Goal: Transaction & Acquisition: Download file/media

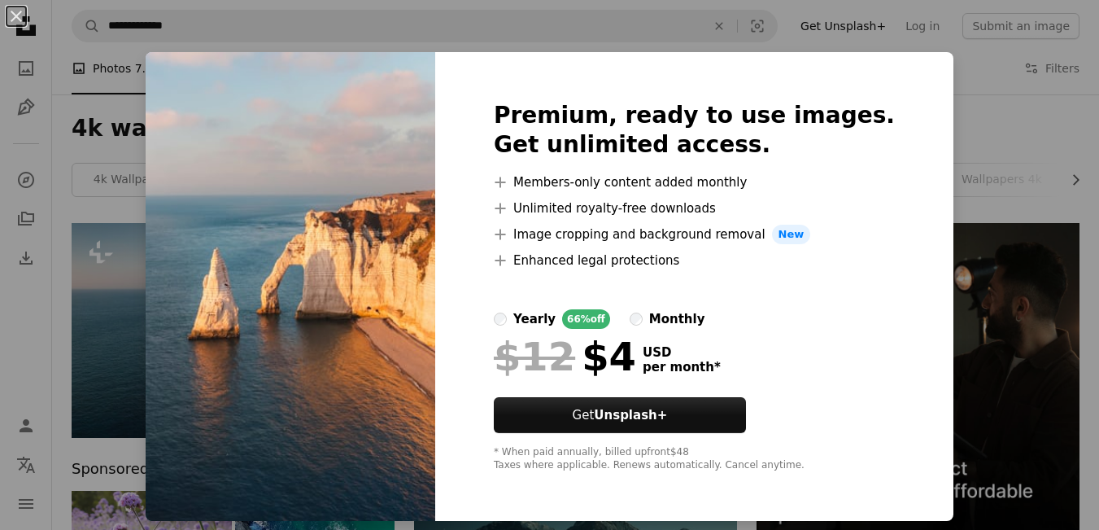
scroll to position [3, 0]
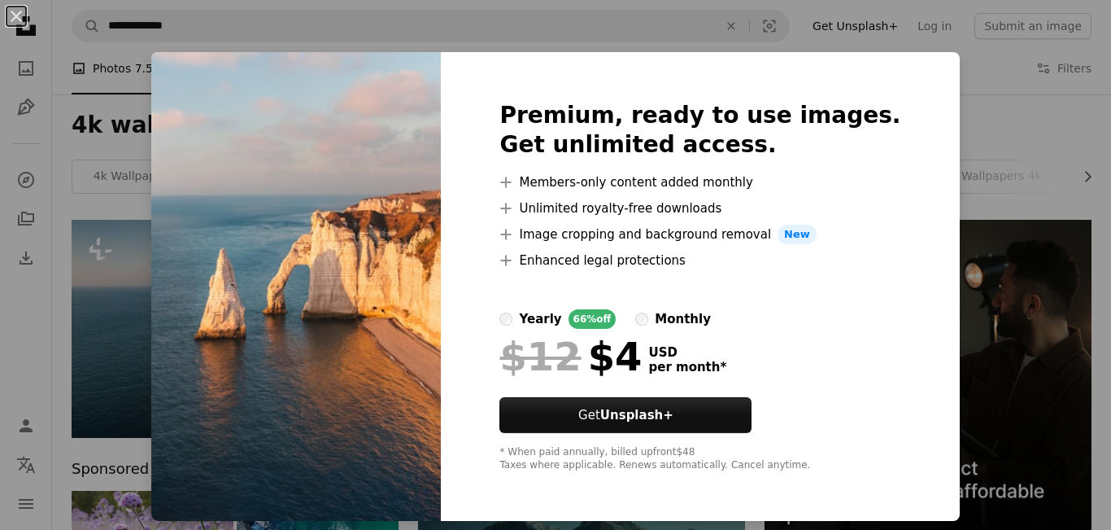
click at [951, 136] on div "An X shape Premium, ready to use images. Get unlimited access. A plus sign Memb…" at bounding box center [555, 265] width 1111 height 530
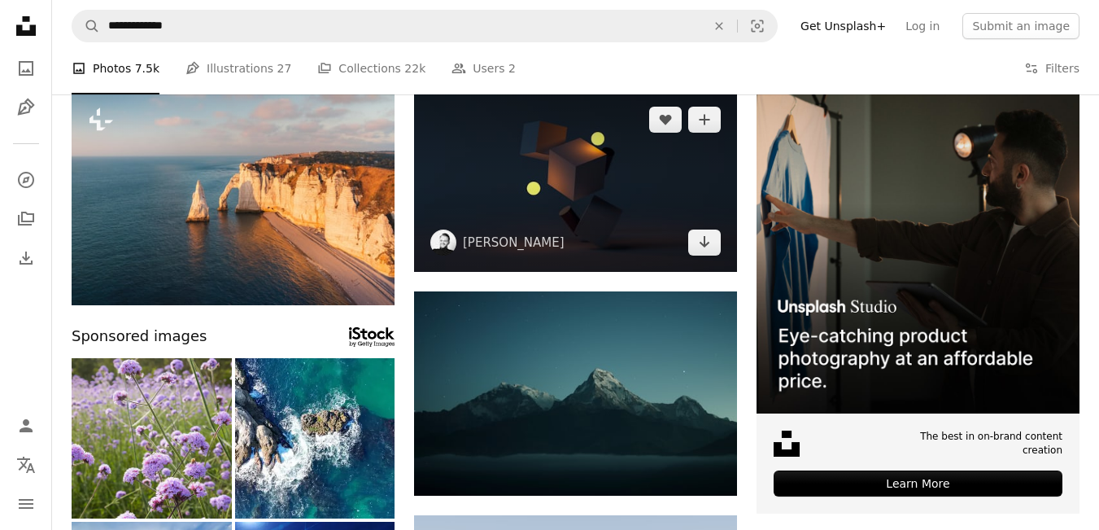
scroll to position [134, 0]
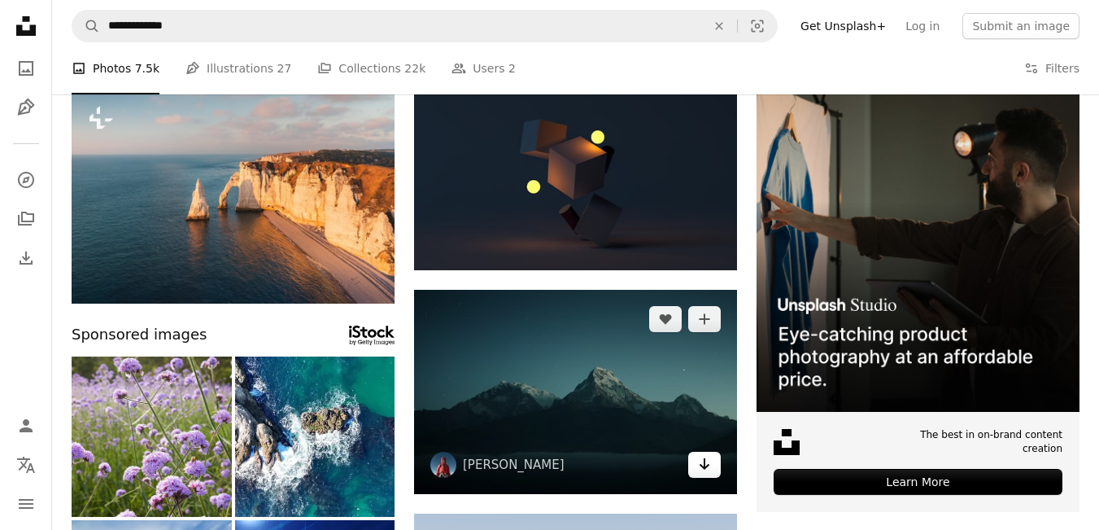
click at [698, 466] on icon "Arrow pointing down" at bounding box center [704, 464] width 13 height 20
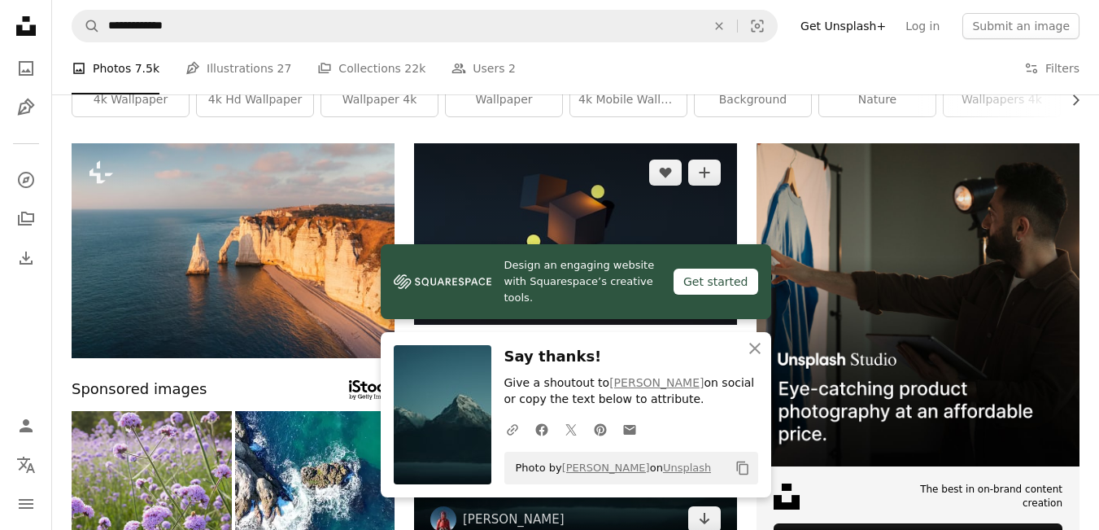
scroll to position [79, 0]
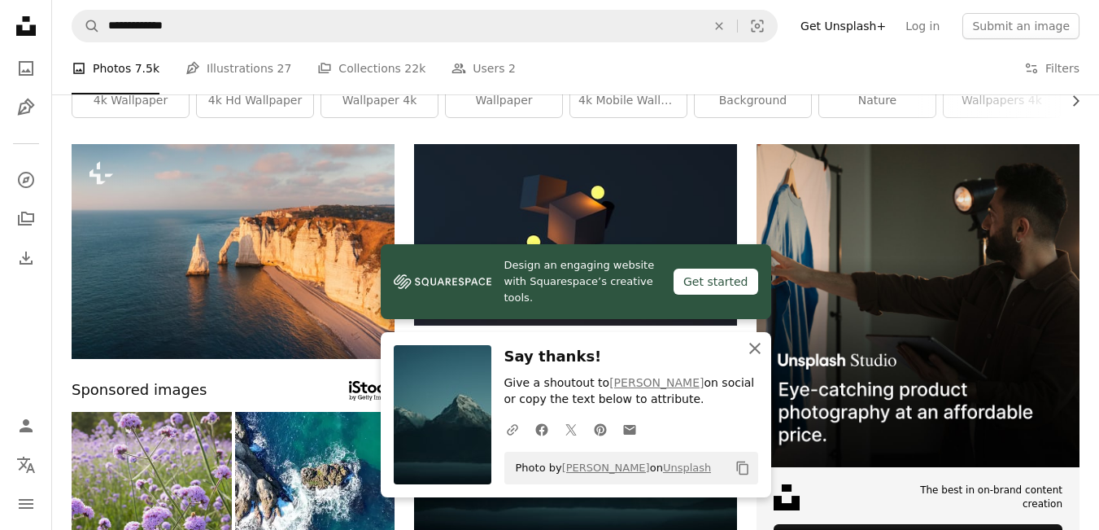
click at [755, 343] on icon "An X shape" at bounding box center [755, 348] width 20 height 20
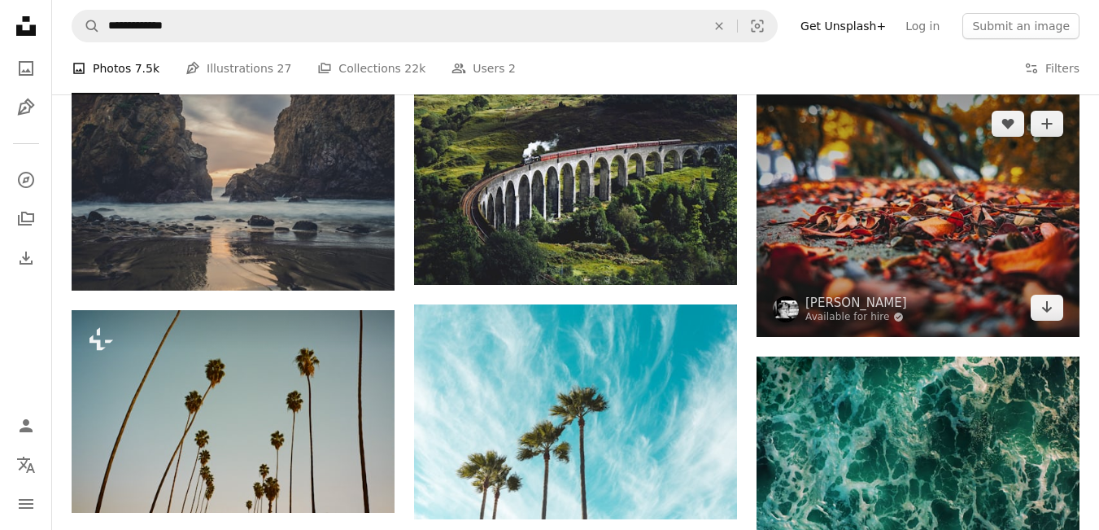
scroll to position [1524, 0]
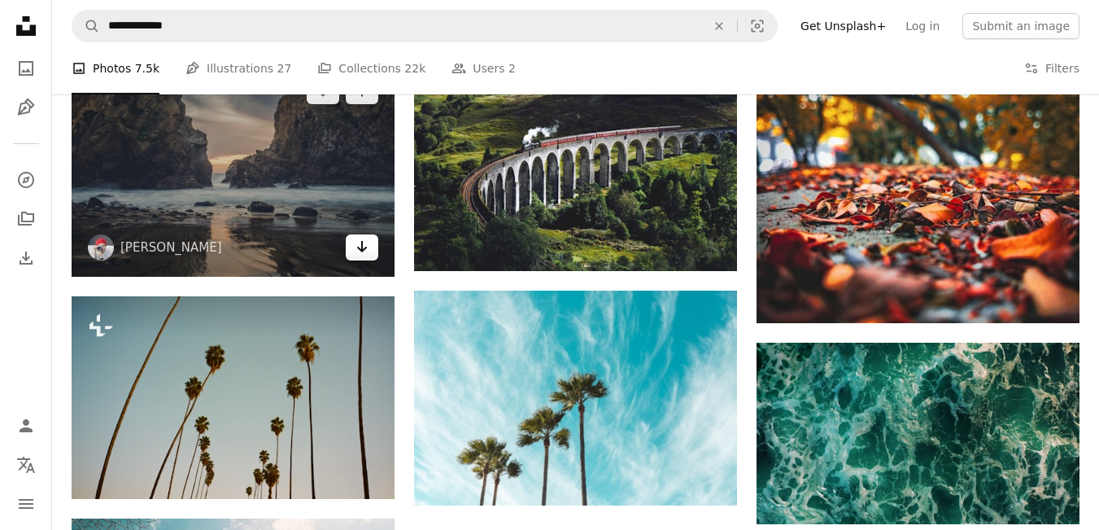
click at [357, 248] on icon "Arrow pointing down" at bounding box center [362, 247] width 13 height 20
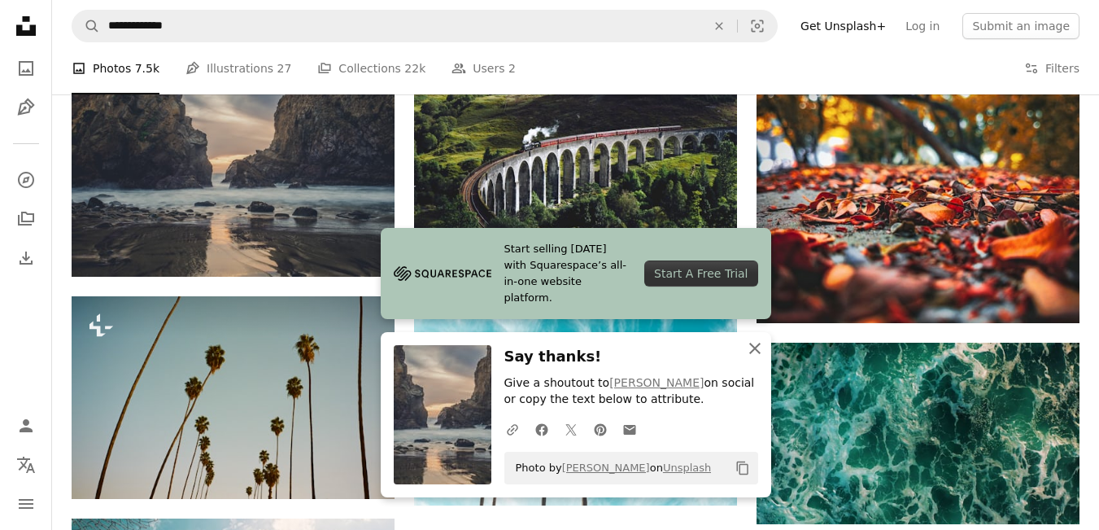
click at [757, 346] on icon "button" at bounding box center [754, 348] width 11 height 11
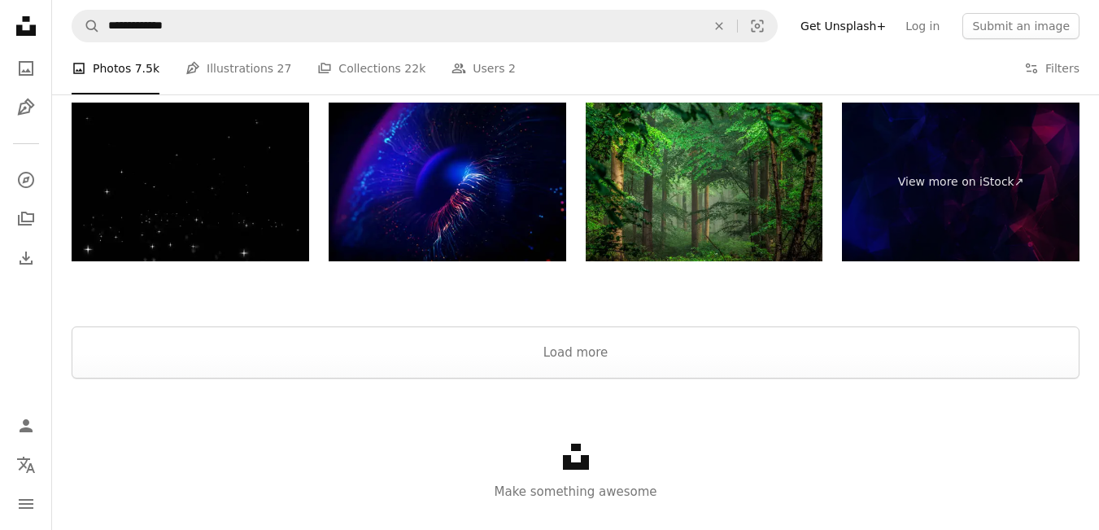
scroll to position [2425, 0]
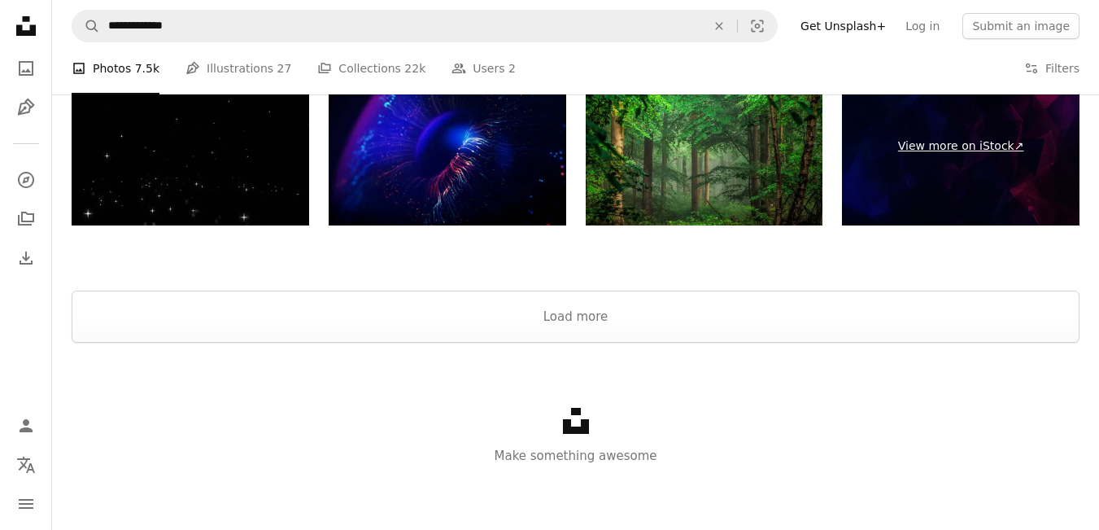
click at [926, 177] on link "View more on iStock ↗" at bounding box center [961, 146] width 238 height 159
